Goal: Information Seeking & Learning: Learn about a topic

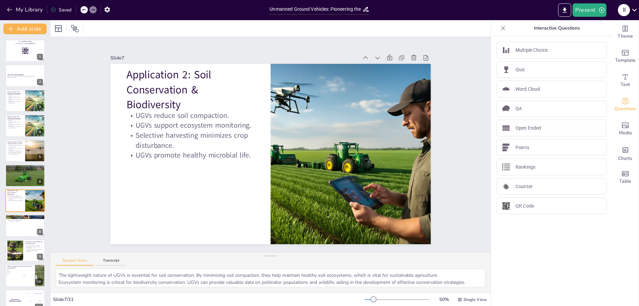
scroll to position [11, 0]
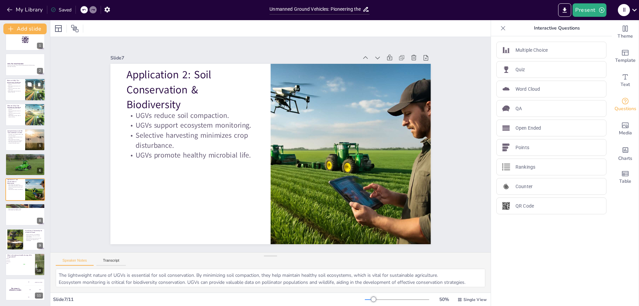
click at [18, 87] on p "UGVs use advanced sensors for navigation." at bounding box center [15, 86] width 16 height 2
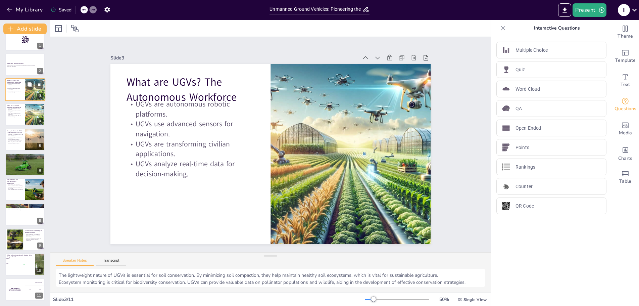
scroll to position [0, 0]
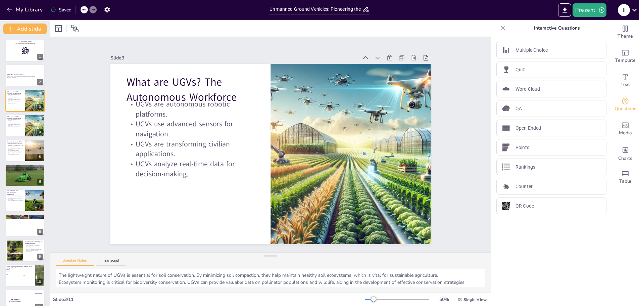
click at [111, 257] on div "Speaker Notes Transcript" at bounding box center [270, 260] width 440 height 16
click at [109, 259] on button "Transcript" at bounding box center [111, 261] width 30 height 7
click at [85, 261] on button "Speaker Notes" at bounding box center [75, 261] width 38 height 7
click at [105, 259] on button "Transcript" at bounding box center [111, 261] width 30 height 7
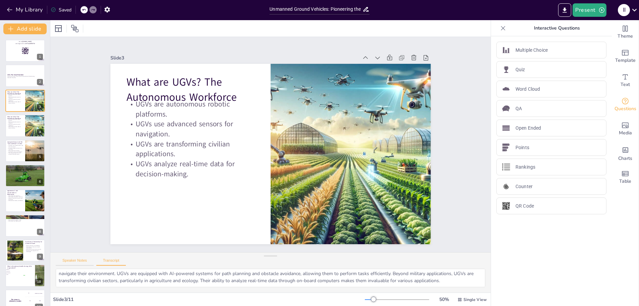
click at [80, 261] on button "Speaker Notes" at bounding box center [75, 261] width 38 height 7
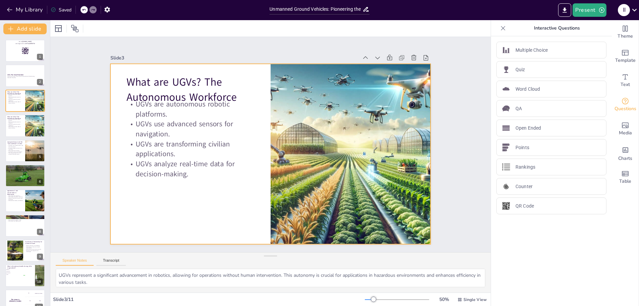
checkbox input "true"
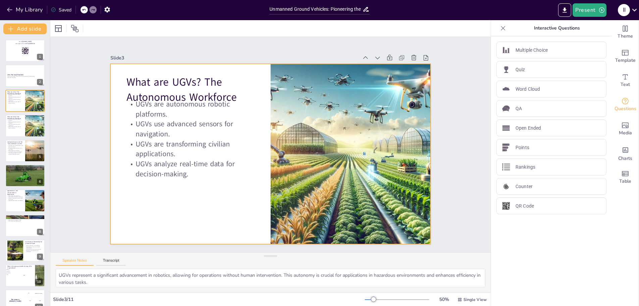
checkbox input "true"
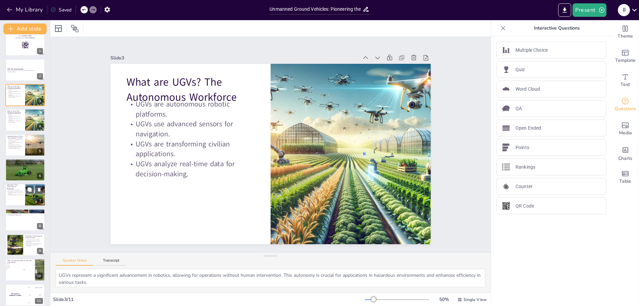
checkbox input "true"
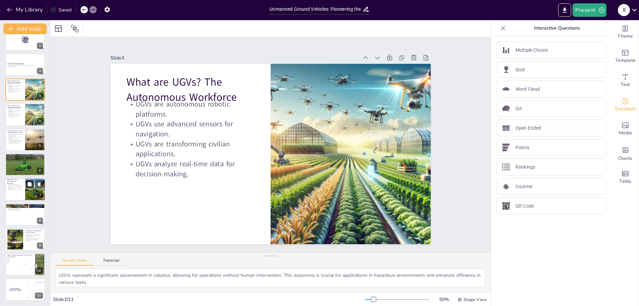
checkbox input "true"
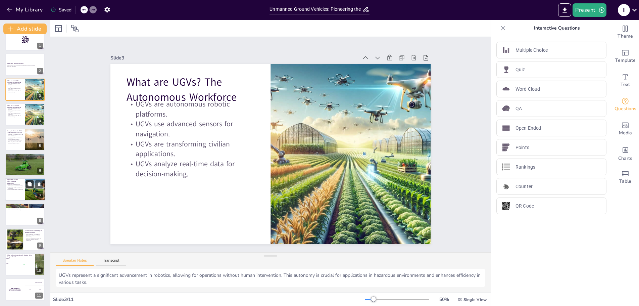
checkbox input "true"
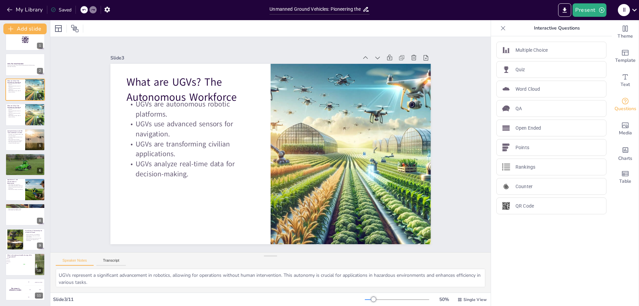
checkbox input "true"
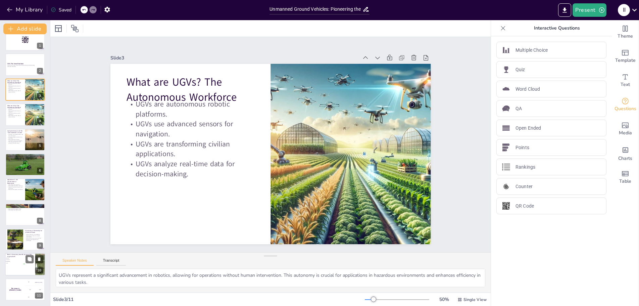
checkbox input "true"
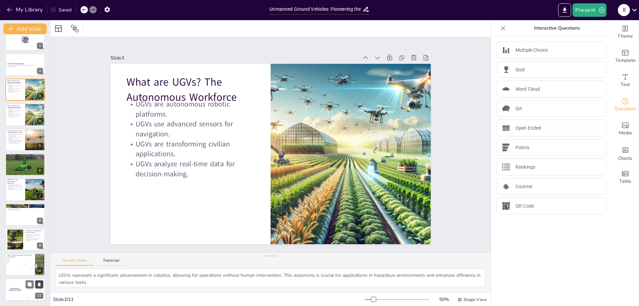
checkbox input "true"
click at [39, 285] on icon at bounding box center [39, 284] width 3 height 4
checkbox input "true"
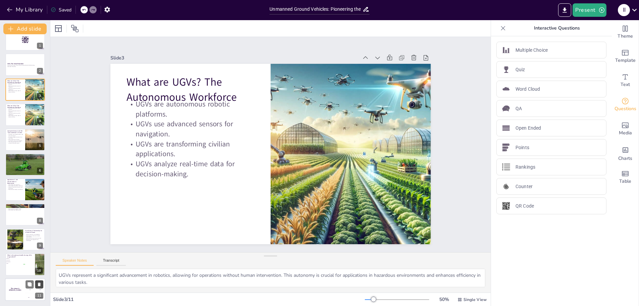
type textarea "The correct answer is Sustainability. UGVs significantly reduce chemical use an…"
checkbox input "true"
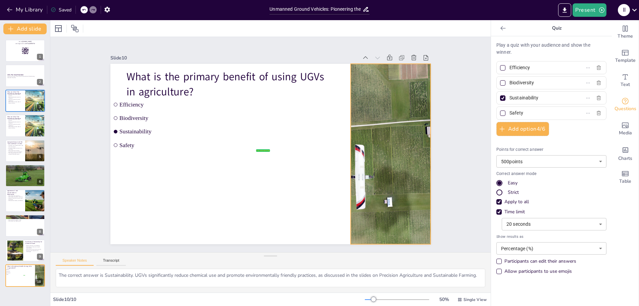
scroll to position [0, 0]
checkbox input "true"
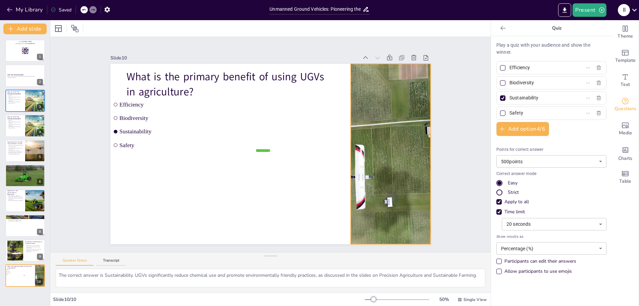
checkbox input "true"
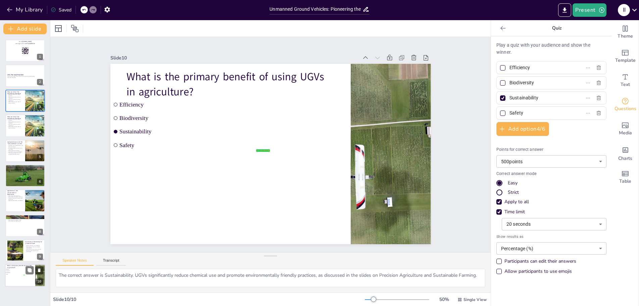
checkbox input "true"
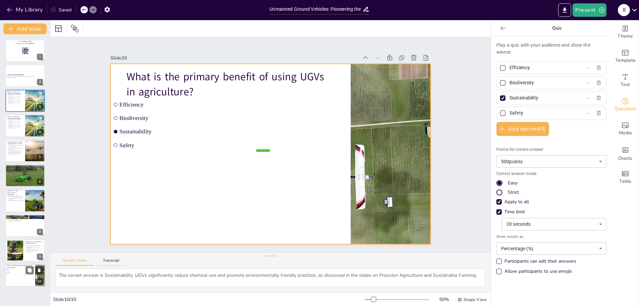
checkbox input "true"
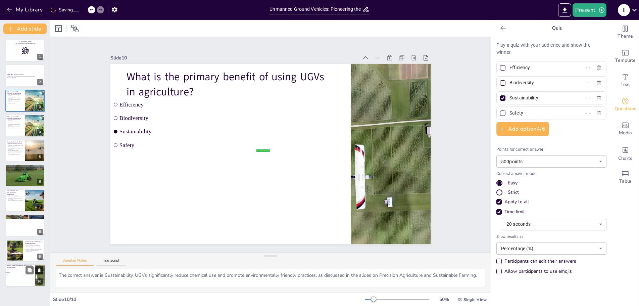
click at [40, 269] on icon at bounding box center [39, 270] width 3 height 4
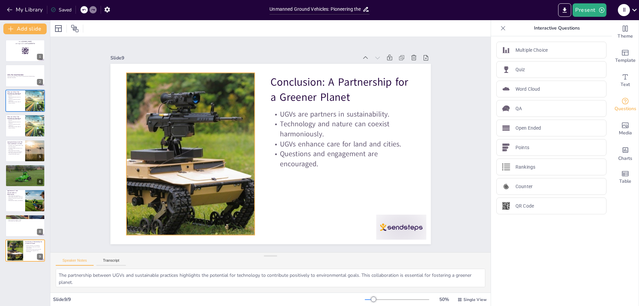
click at [155, 142] on div at bounding box center [190, 154] width 289 height 162
click at [19, 192] on p "Application 2: Soil Conservation & Biodiversity" at bounding box center [15, 193] width 16 height 6
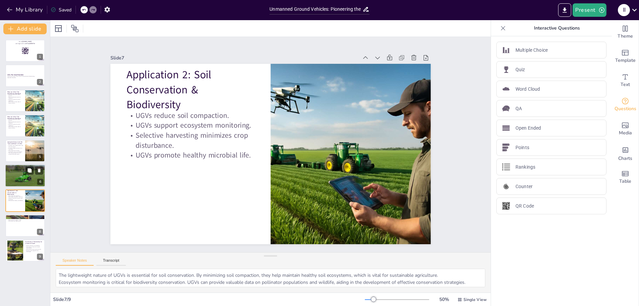
click at [22, 177] on div at bounding box center [24, 175] width 43 height 23
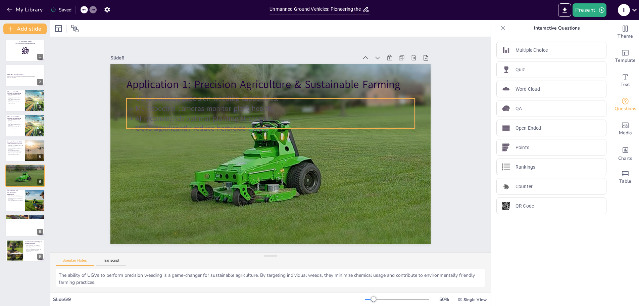
click at [228, 103] on p "Multispectral cameras monitor plant health." at bounding box center [270, 108] width 288 height 10
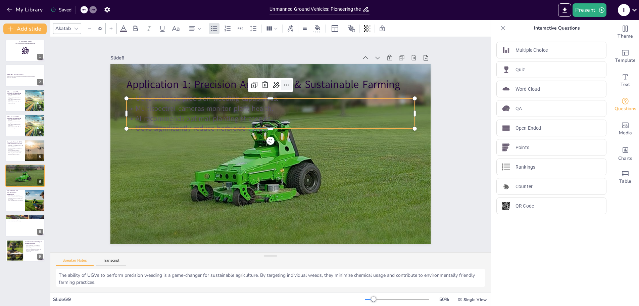
click at [282, 82] on icon at bounding box center [286, 85] width 8 height 8
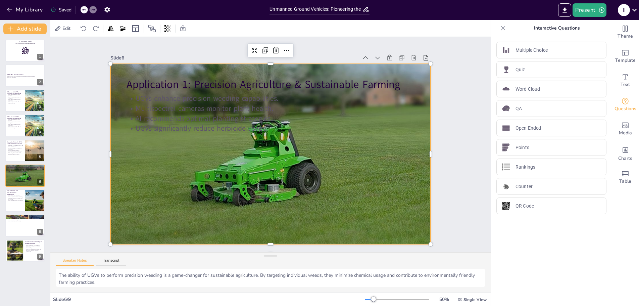
click at [399, 156] on div at bounding box center [270, 154] width 344 height 180
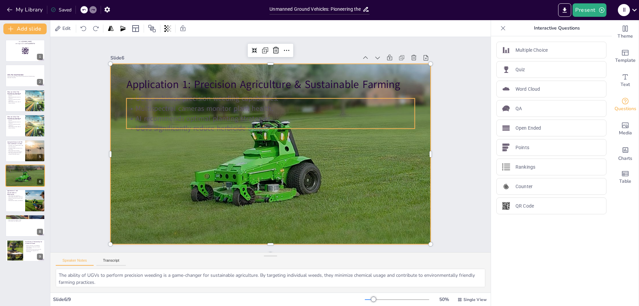
click at [336, 114] on p "AI recommends optimal planting strategies." at bounding box center [270, 118] width 288 height 10
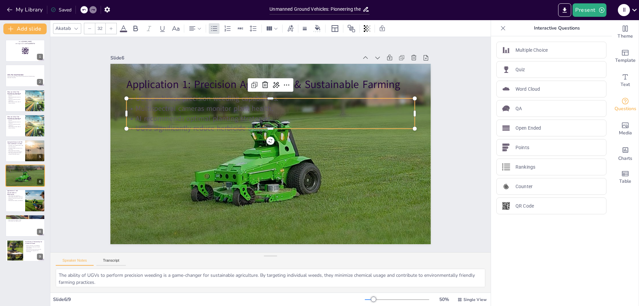
click at [123, 25] on icon at bounding box center [123, 28] width 6 height 6
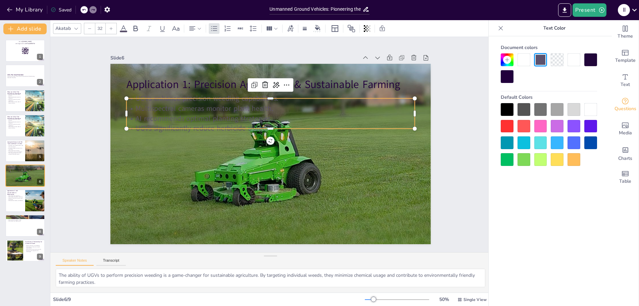
click at [586, 112] on div at bounding box center [590, 109] width 13 height 13
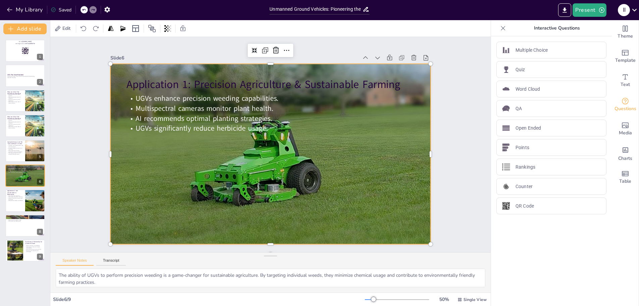
click at [365, 149] on div at bounding box center [270, 154] width 344 height 180
click at [12, 158] on div at bounding box center [25, 150] width 40 height 23
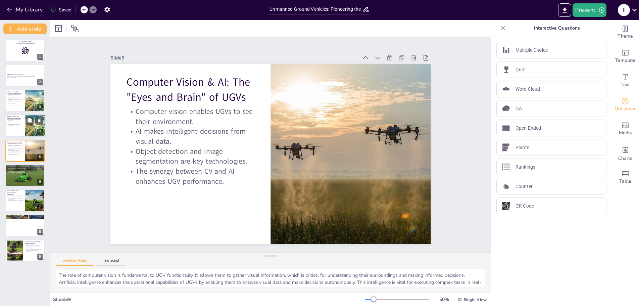
click at [25, 129] on div at bounding box center [35, 125] width 40 height 23
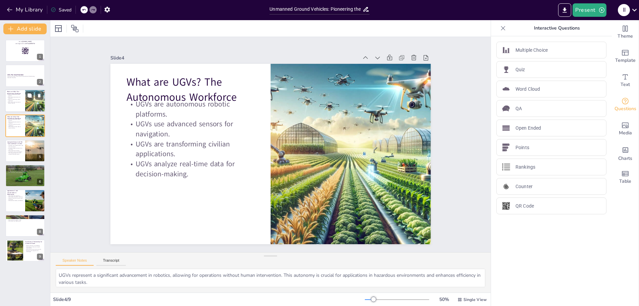
click at [26, 105] on div at bounding box center [35, 100] width 40 height 23
click at [19, 121] on p "UGVs use advanced sensors for navigation." at bounding box center [15, 122] width 16 height 2
click at [21, 108] on div at bounding box center [25, 100] width 40 height 23
click at [13, 125] on p "UGVs are transforming civilian applications." at bounding box center [15, 125] width 16 height 2
click at [21, 152] on p "Object detection and image segmentation are key technologies." at bounding box center [15, 151] width 16 height 2
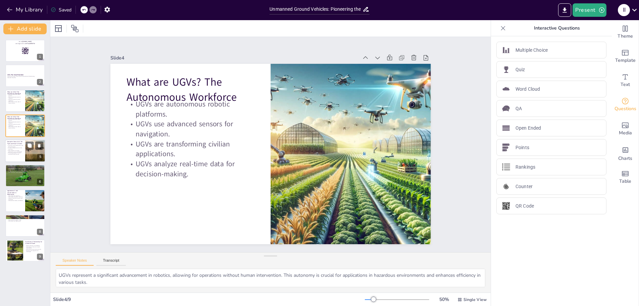
type textarea "The role of computer vision is fundamental to UGV functionality. It allows them…"
